Goal: Information Seeking & Learning: Learn about a topic

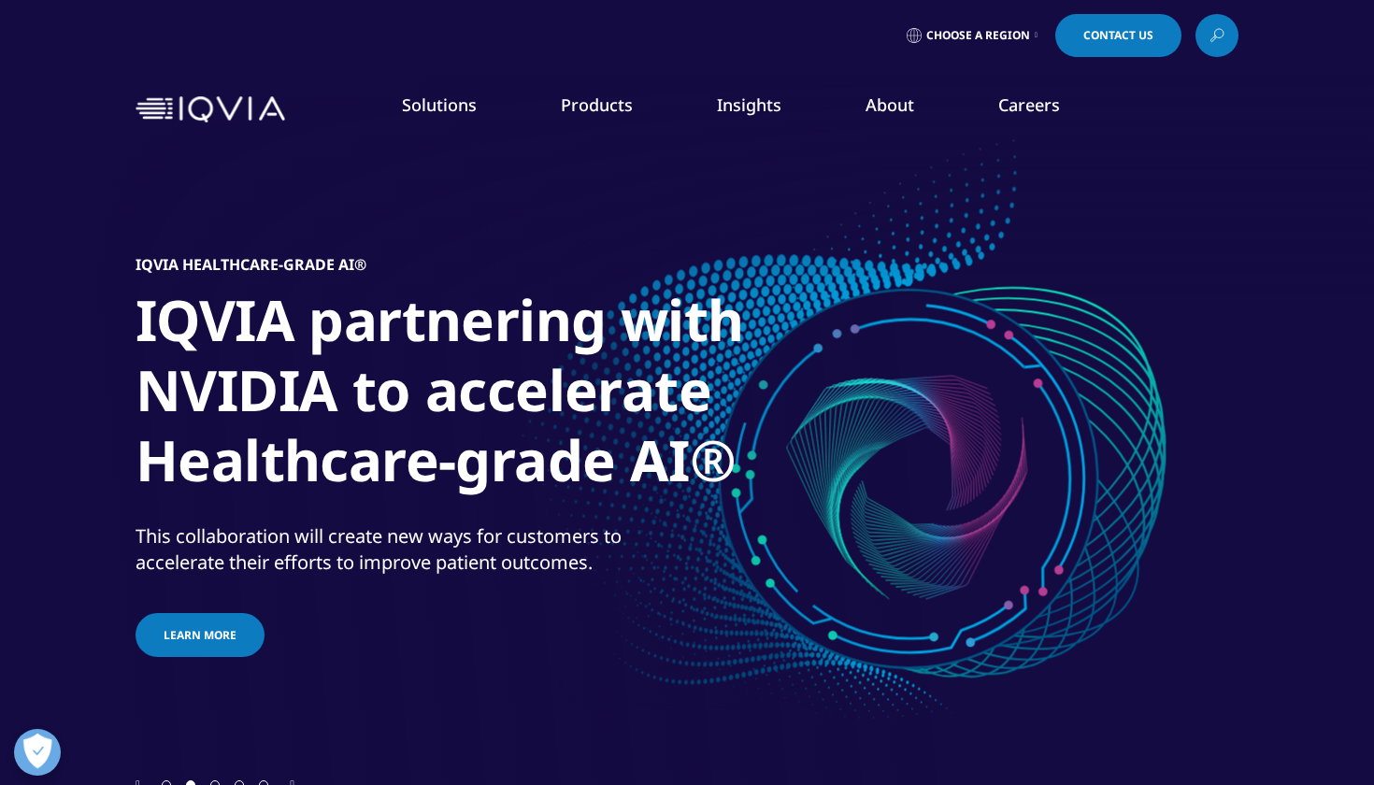
click at [1149, 645] on div "IQVIA Healthcare-grade AI® IQVIA partnering with NVIDIA to accelerate Healthcar…" at bounding box center [687, 458] width 1103 height 636
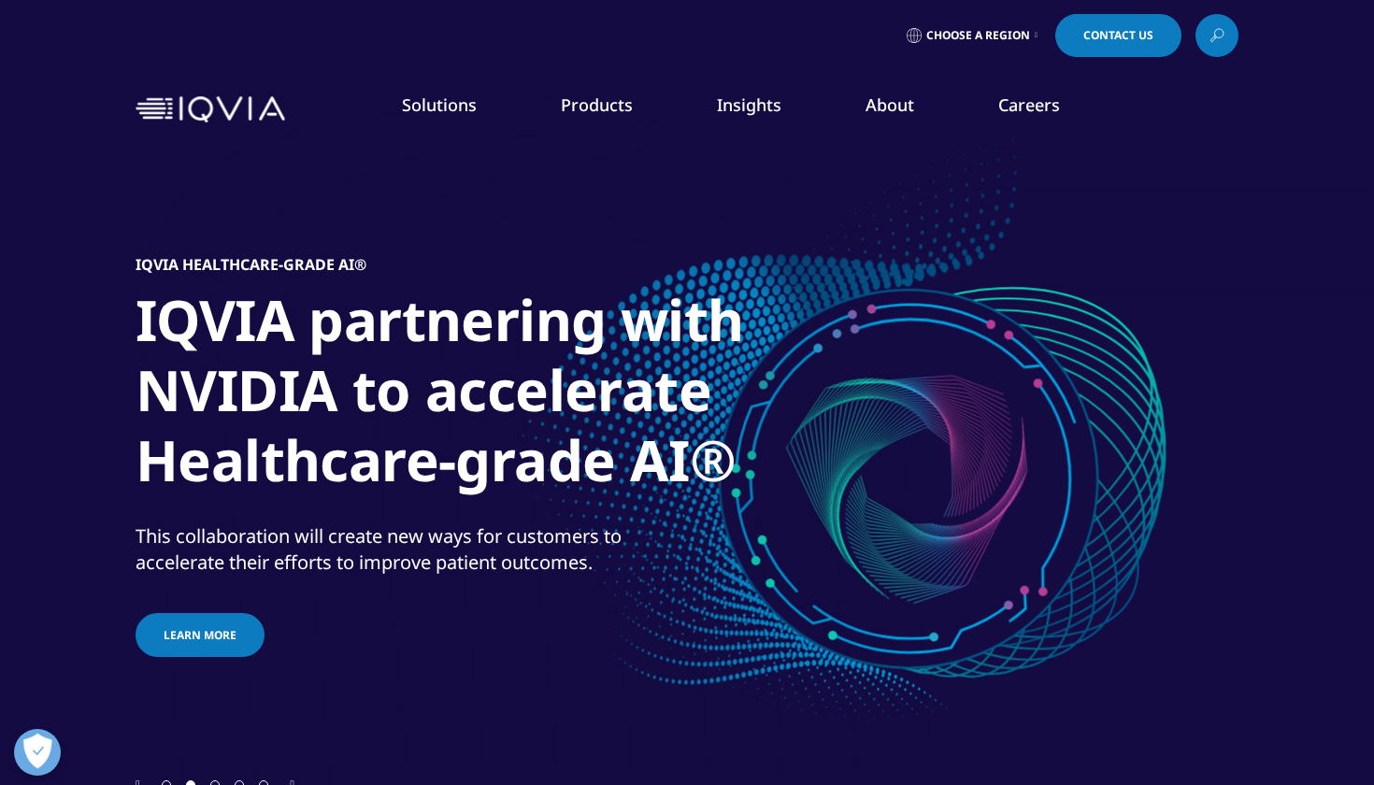
click at [896, 108] on link "About" at bounding box center [890, 105] width 49 height 22
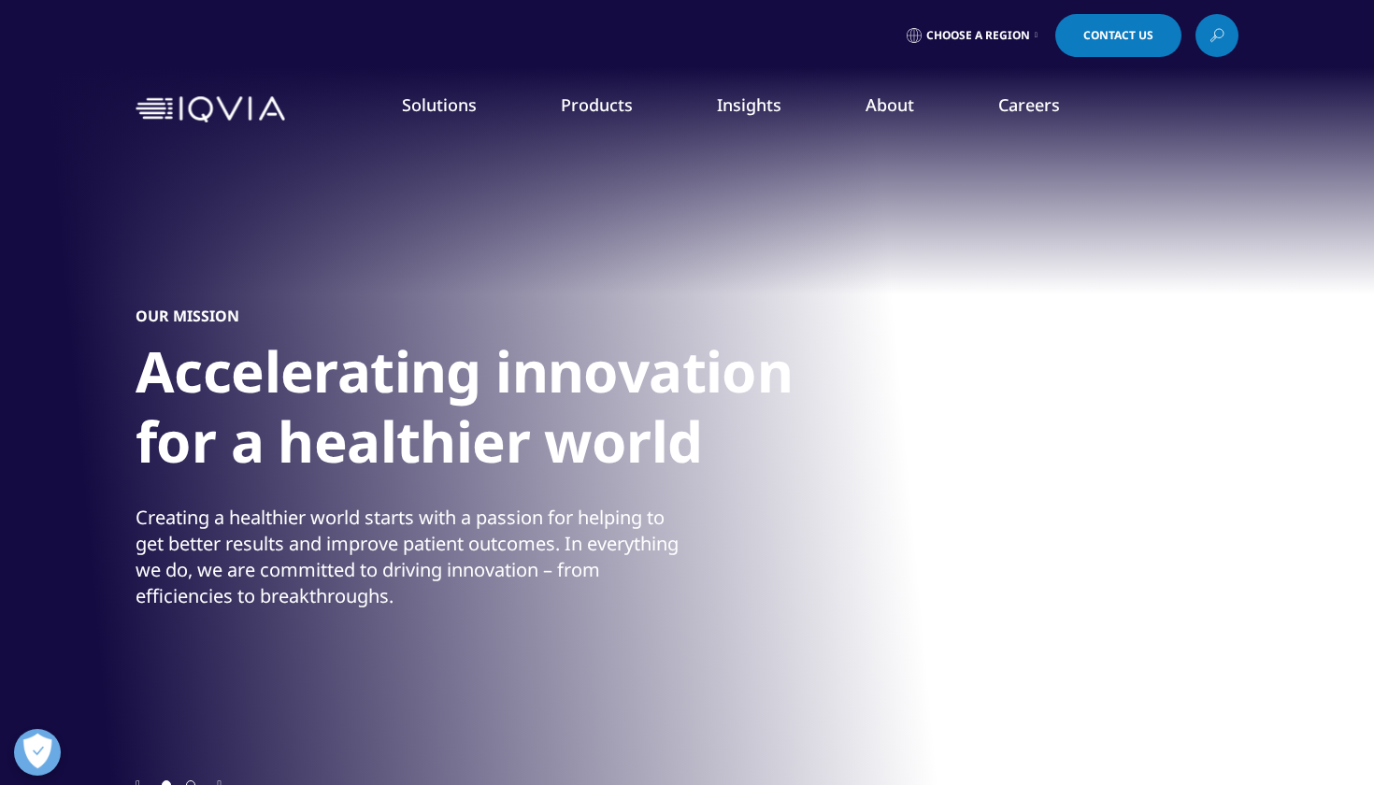
click at [406, 286] on link "Our Impact" at bounding box center [533, 287] width 337 height 21
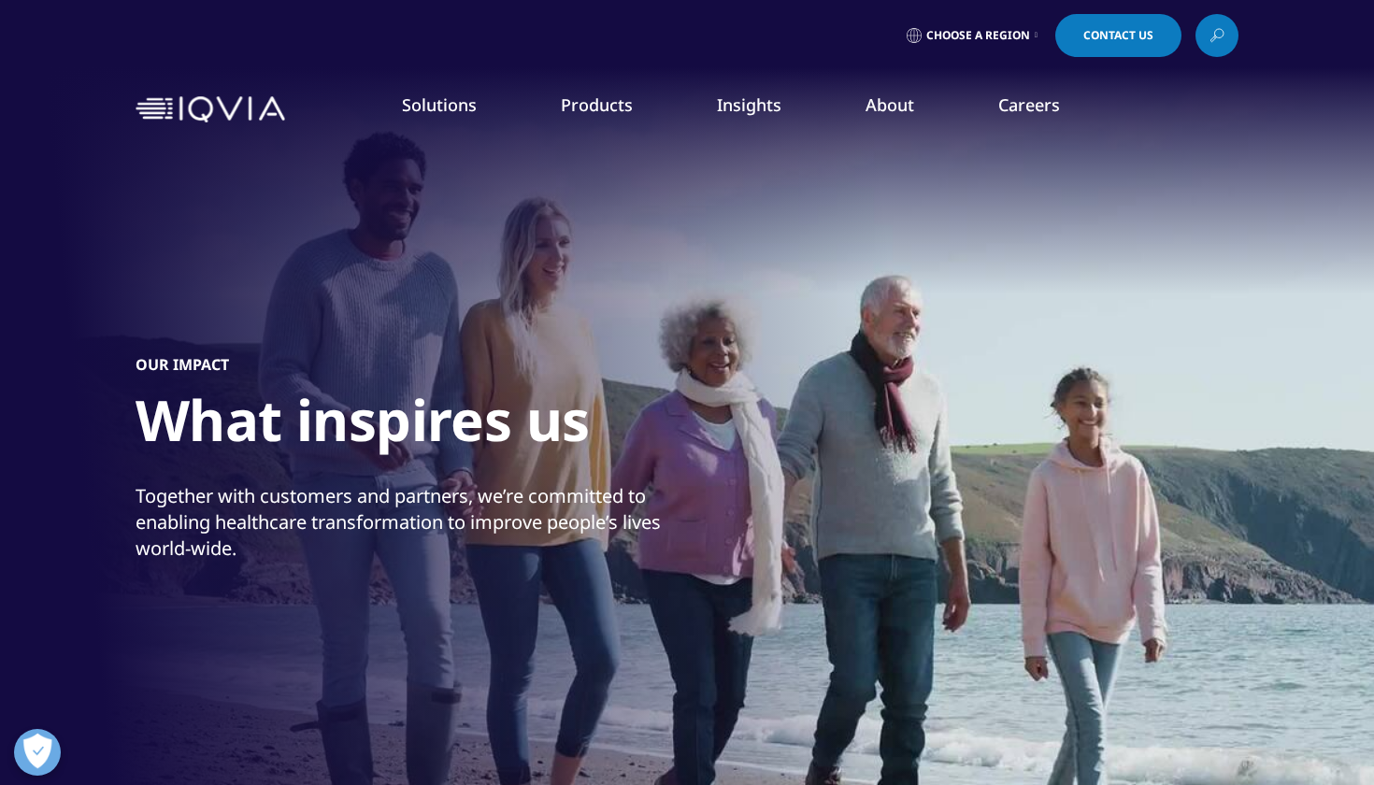
click at [406, 286] on div "Our Impact What inspires us Together with customers and partners, we’re committ…" at bounding box center [687, 458] width 1103 height 636
click at [894, 112] on link "About" at bounding box center [890, 105] width 49 height 22
click at [396, 254] on link "Our Story" at bounding box center [533, 251] width 337 height 21
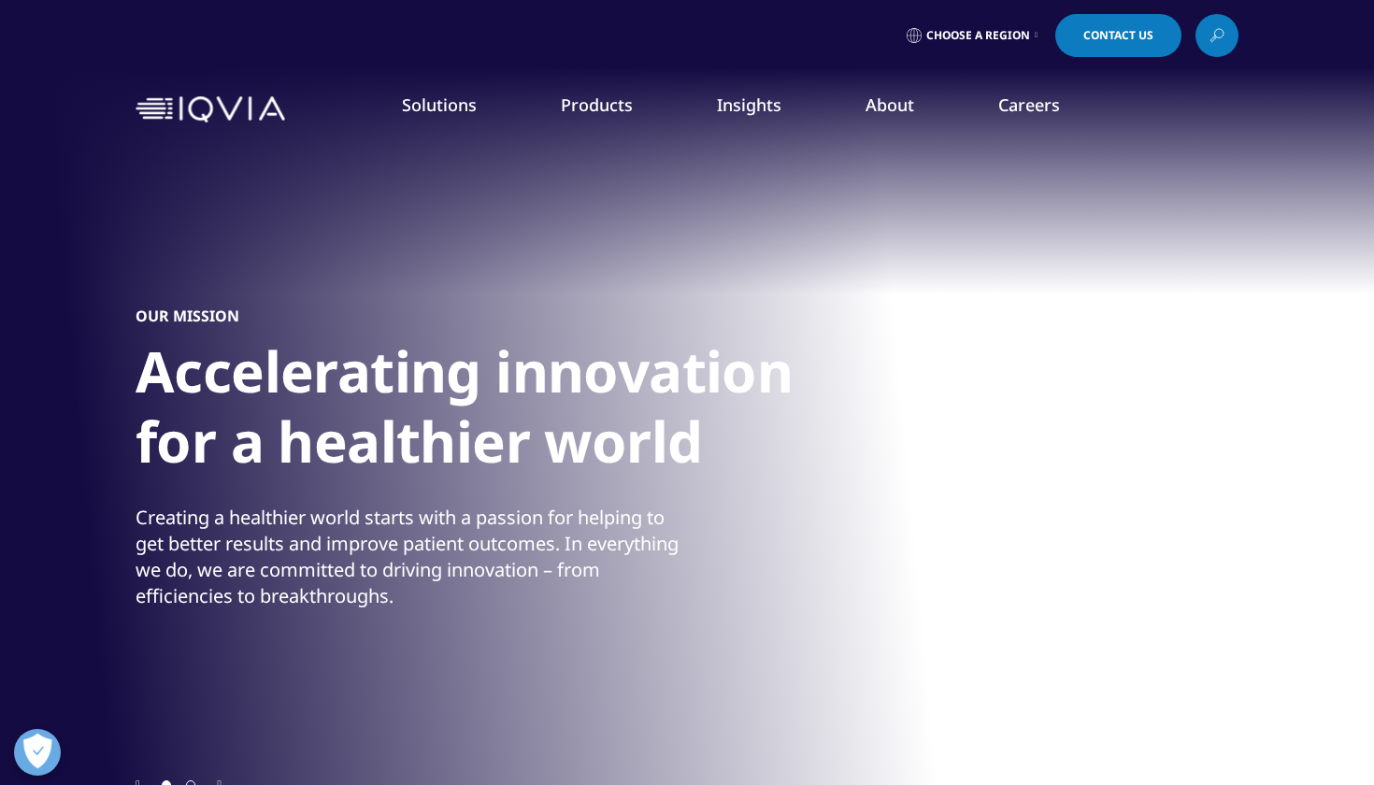
click at [395, 323] on link "Commitment to Global Health" at bounding box center [533, 322] width 337 height 21
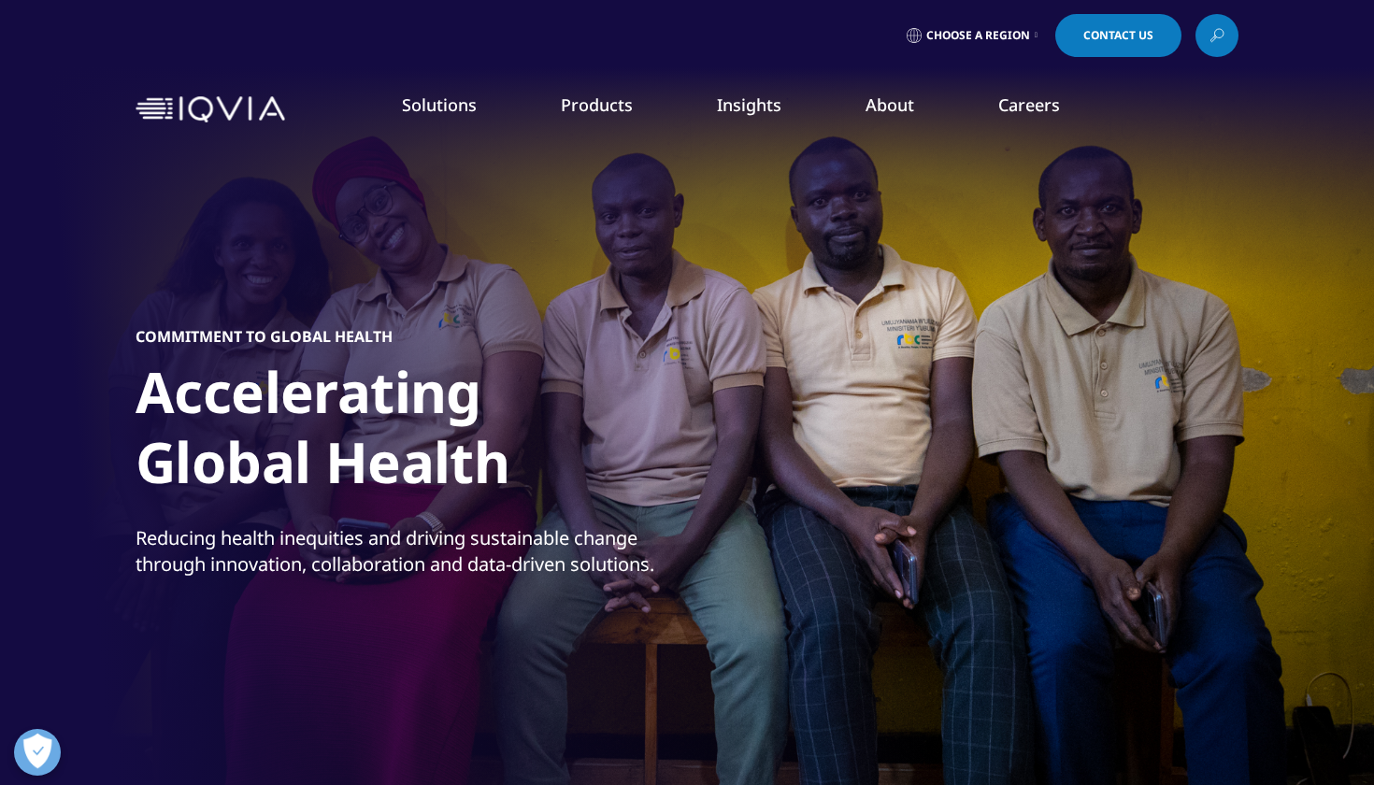
click at [450, 359] on link "Code of Conduct" at bounding box center [533, 358] width 337 height 21
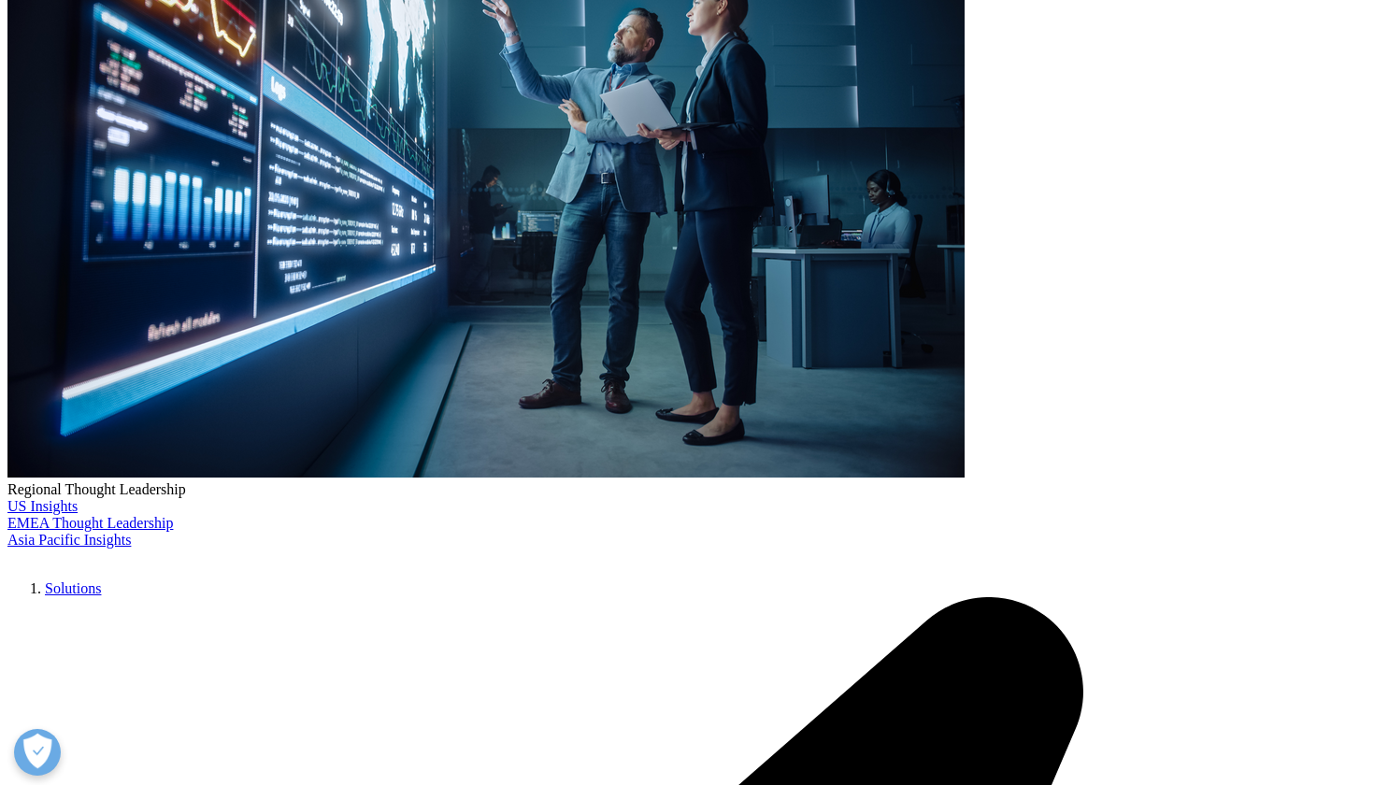
scroll to position [383, 0]
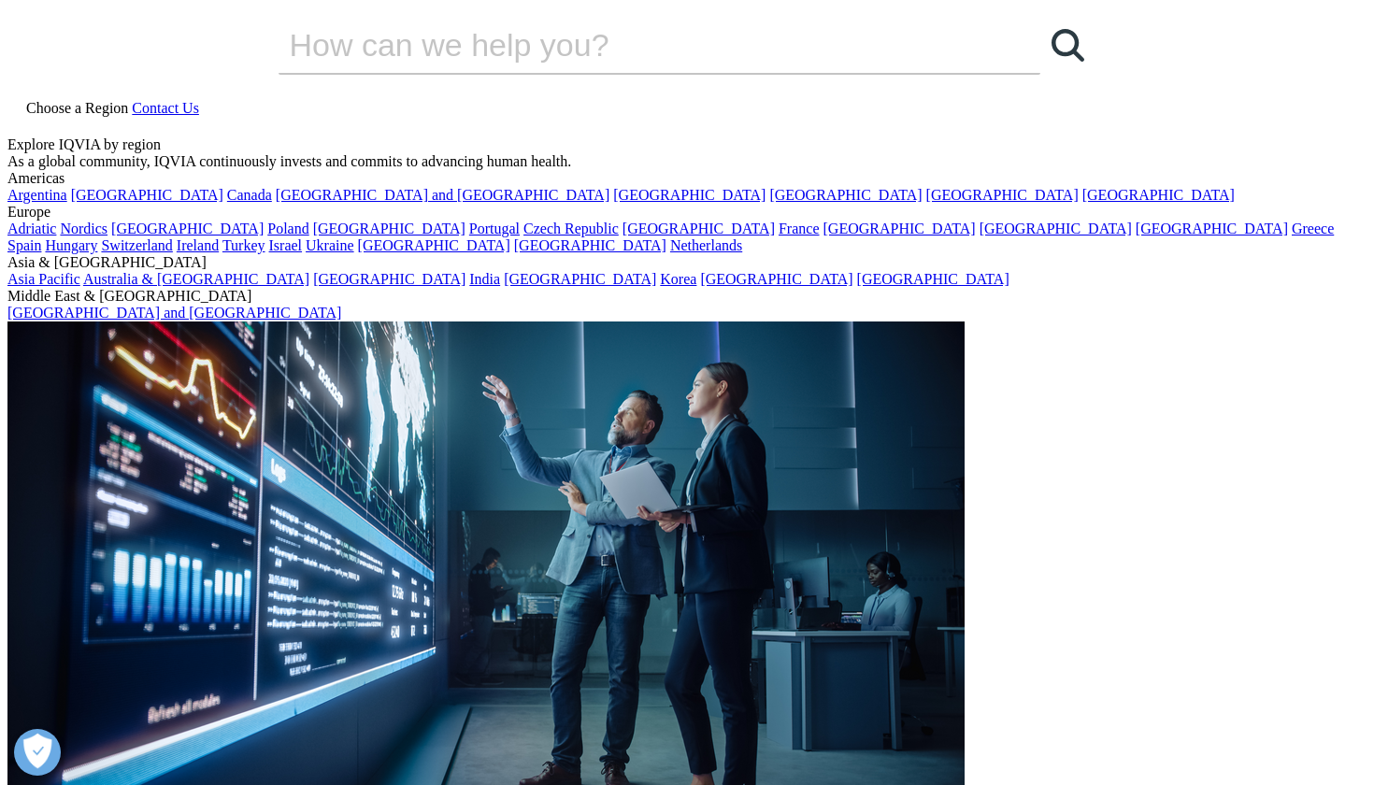
scroll to position [0, 0]
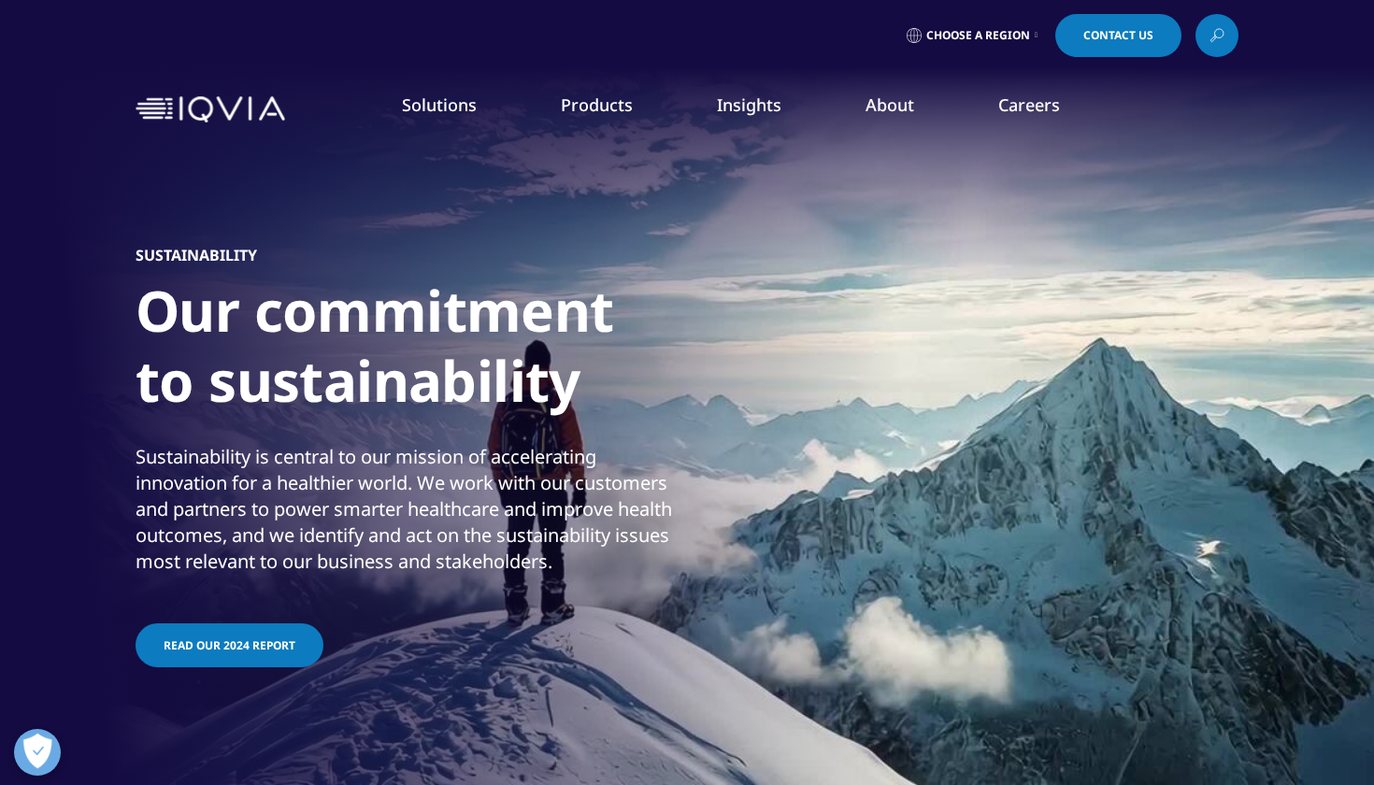
click at [1029, 107] on link "Careers" at bounding box center [1030, 105] width 62 height 22
click at [478, 372] on link "Clinical Research Associates" at bounding box center [519, 373] width 309 height 21
